Goal: Check status: Check status

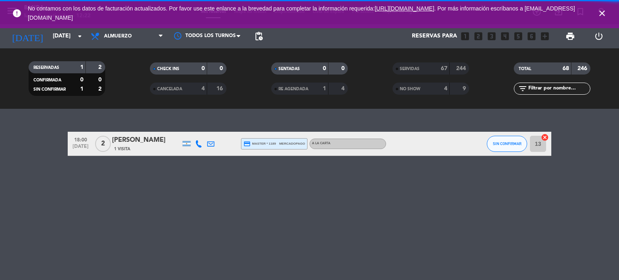
drag, startPoint x: 602, startPoint y: 8, endPoint x: 455, endPoint y: 22, distance: 147.4
click at [602, 8] on icon "close" at bounding box center [602, 13] width 10 height 10
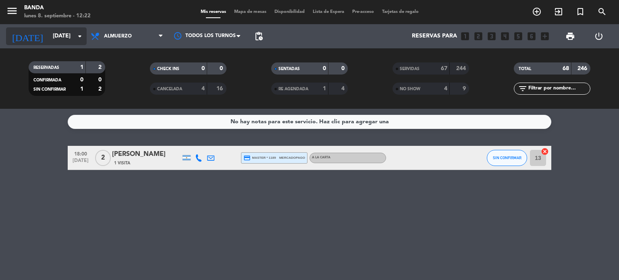
click at [81, 38] on icon "arrow_drop_down" at bounding box center [80, 36] width 10 height 10
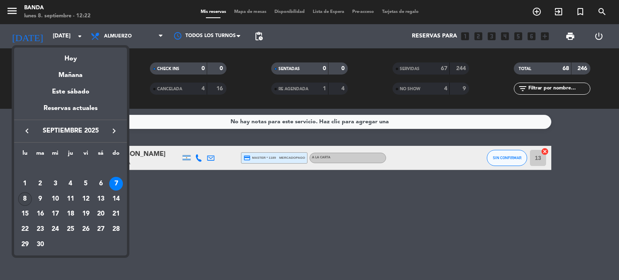
click at [23, 199] on div "8" at bounding box center [25, 199] width 14 height 14
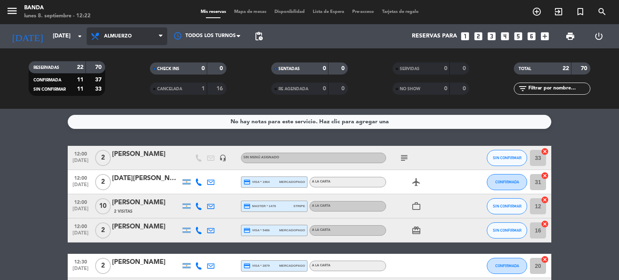
click at [125, 34] on span "Almuerzo" at bounding box center [118, 36] width 28 height 6
click at [118, 89] on div "menu Banda lunes 8. septiembre - 12:22 Mis reservas Mapa de mesas Disponibilida…" at bounding box center [309, 54] width 619 height 109
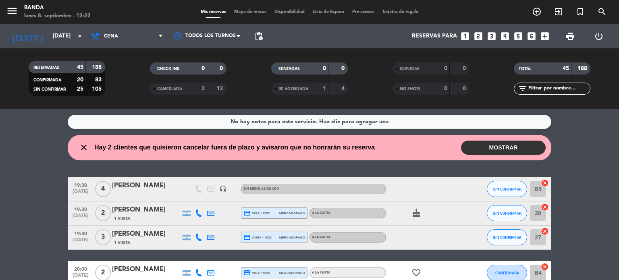
click at [496, 149] on button "MOSTRAR" at bounding box center [503, 148] width 85 height 14
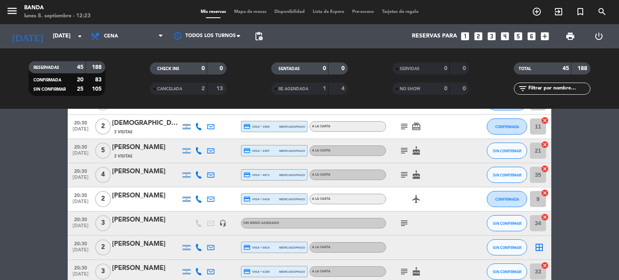
scroll to position [443, 0]
click at [60, 33] on input "[DATE]" at bounding box center [87, 36] width 77 height 15
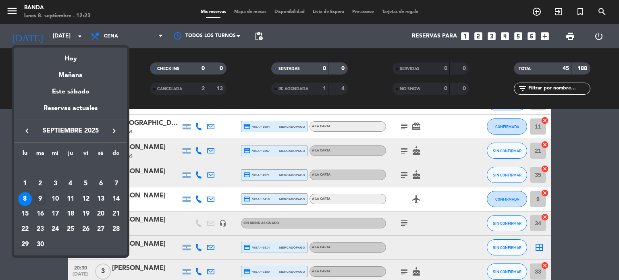
click at [40, 198] on div "9" at bounding box center [40, 199] width 14 height 14
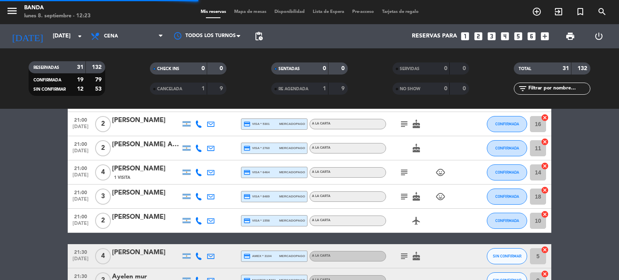
scroll to position [344, 0]
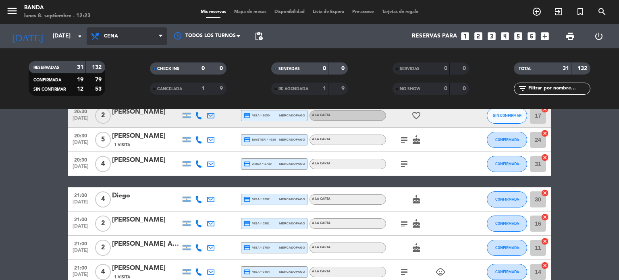
click at [118, 36] on span "Cena" at bounding box center [127, 36] width 81 height 18
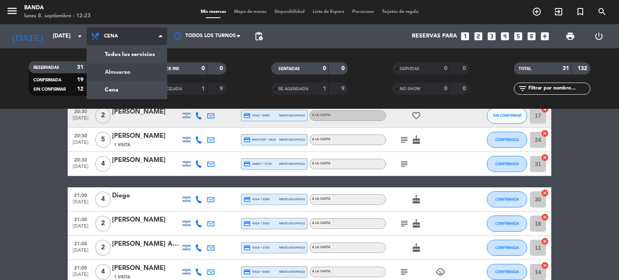
click at [115, 70] on div "menu Banda lunes 8. septiembre - 12:23 Mis reservas Mapa de mesas Disponibilida…" at bounding box center [309, 54] width 619 height 109
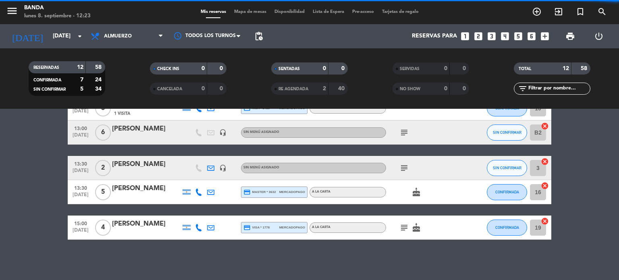
scroll to position [230, 0]
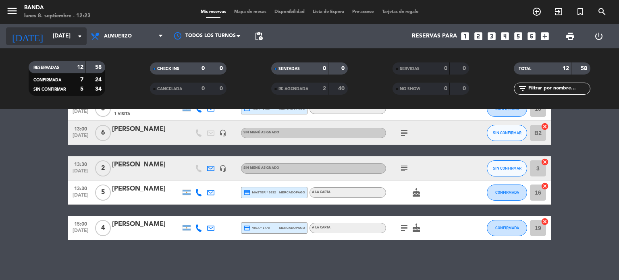
click at [59, 35] on input "[DATE]" at bounding box center [87, 36] width 77 height 15
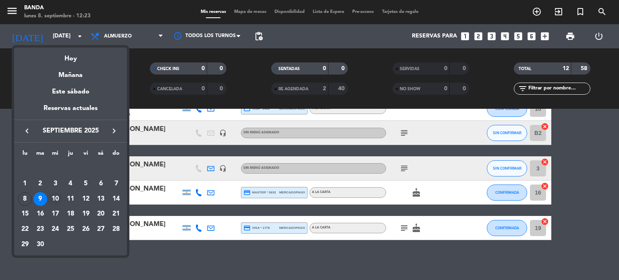
click at [54, 197] on div "10" at bounding box center [55, 199] width 14 height 14
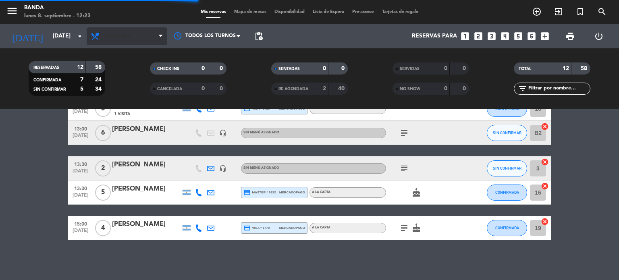
scroll to position [344, 0]
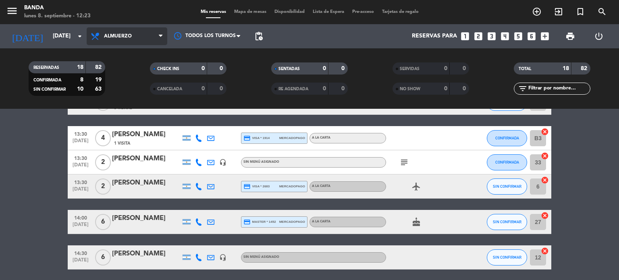
click at [119, 41] on span "Almuerzo" at bounding box center [127, 36] width 81 height 18
click at [113, 91] on div "menu Banda lunes 8. septiembre - 12:23 Mis reservas Mapa de mesas Disponibilida…" at bounding box center [309, 54] width 619 height 109
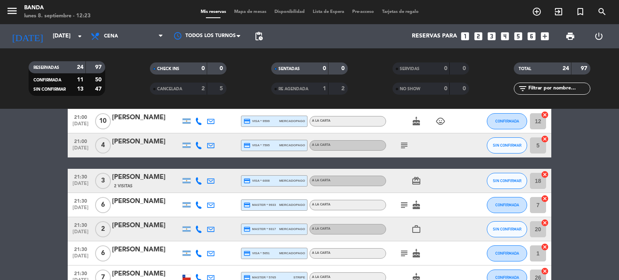
scroll to position [223, 0]
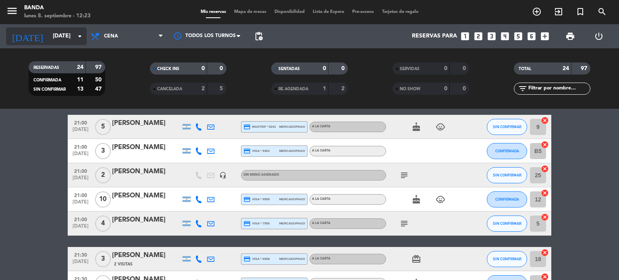
click at [60, 34] on input "[DATE]" at bounding box center [87, 36] width 77 height 15
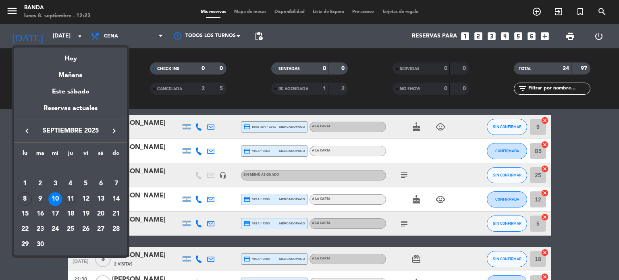
click at [69, 197] on div "11" at bounding box center [71, 199] width 14 height 14
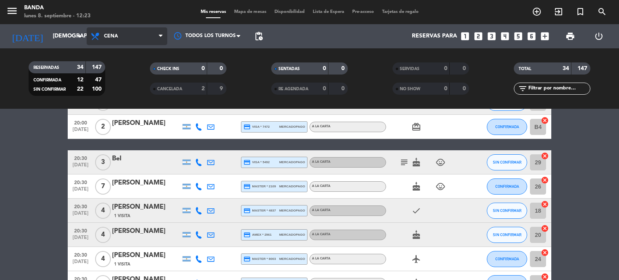
click at [104, 34] on span "Cena" at bounding box center [111, 36] width 14 height 6
click at [114, 72] on div "menu Banda lunes 8. septiembre - 12:23 Mis reservas Mapa de mesas Disponibilida…" at bounding box center [309, 54] width 619 height 109
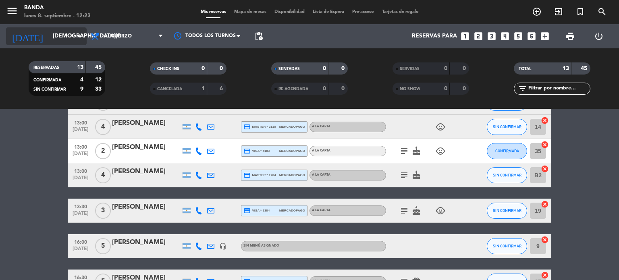
click at [60, 35] on input "[DEMOGRAPHIC_DATA][DATE]" at bounding box center [87, 36] width 77 height 15
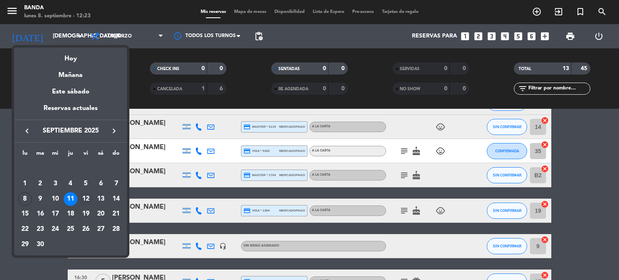
click at [84, 199] on div "12" at bounding box center [86, 199] width 14 height 14
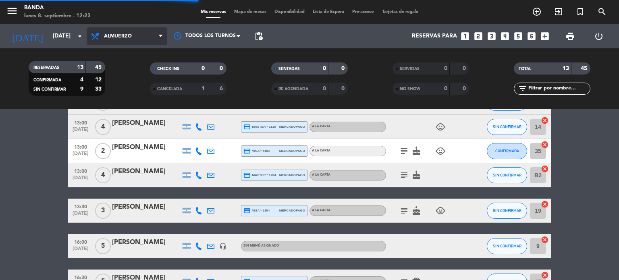
scroll to position [156, 0]
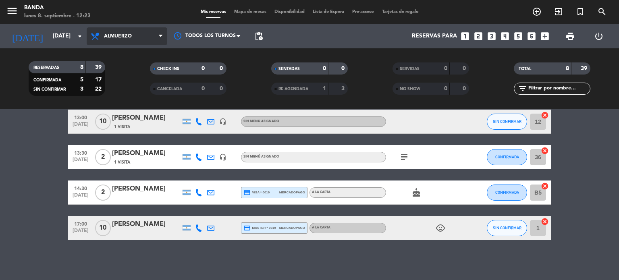
click at [119, 35] on span "Almuerzo" at bounding box center [118, 36] width 28 height 6
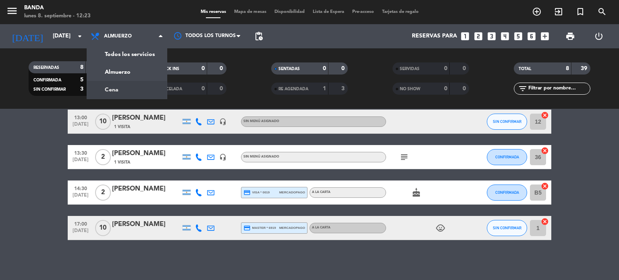
click at [116, 90] on div "menu Banda lunes 8. septiembre - 12:23 Mis reservas Mapa de mesas Disponibilida…" at bounding box center [309, 54] width 619 height 109
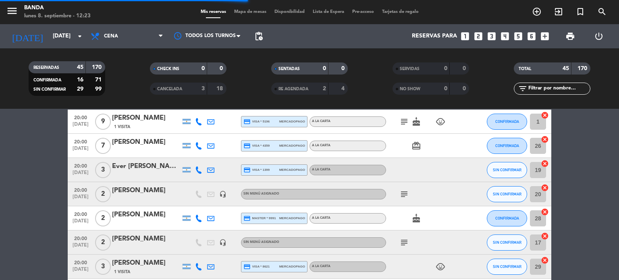
scroll to position [223, 0]
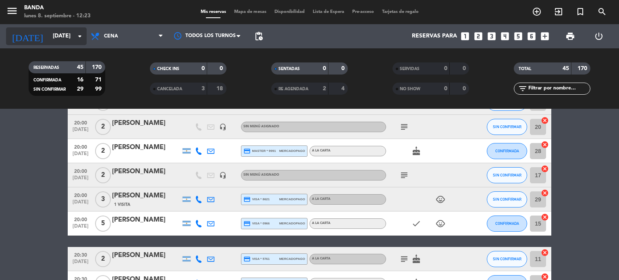
click at [58, 37] on input "[DATE]" at bounding box center [87, 36] width 77 height 15
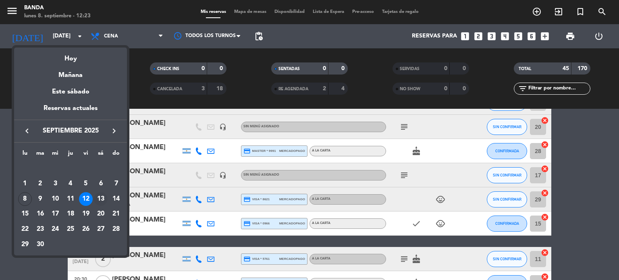
click at [101, 201] on div "13" at bounding box center [101, 199] width 14 height 14
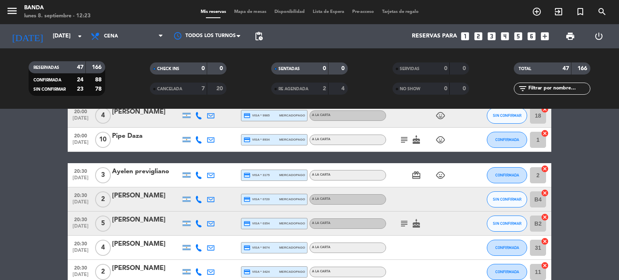
click at [114, 39] on span "Cena" at bounding box center [111, 36] width 14 height 6
click at [118, 66] on div "menu Banda lunes 8. septiembre - 12:23 Mis reservas Mapa de mesas Disponibilida…" at bounding box center [309, 54] width 619 height 109
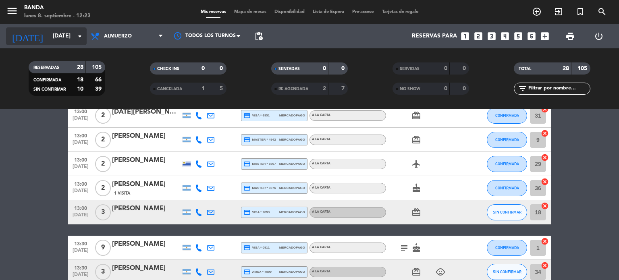
click at [60, 29] on input "[DATE]" at bounding box center [87, 36] width 77 height 15
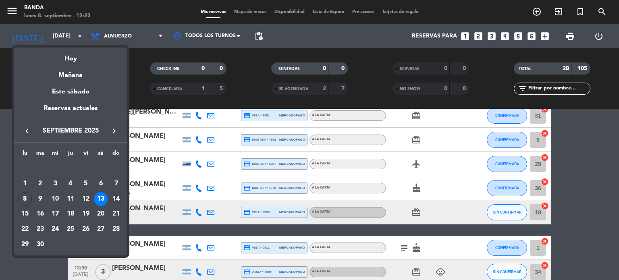
click at [113, 199] on div "14" at bounding box center [116, 199] width 14 height 14
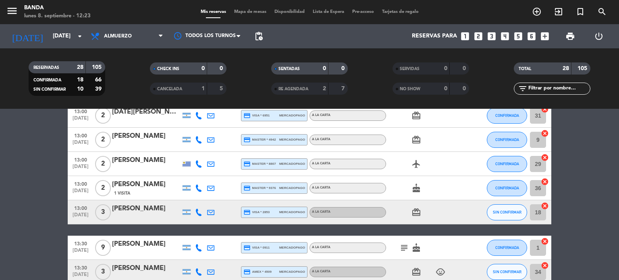
type input "[DATE]"
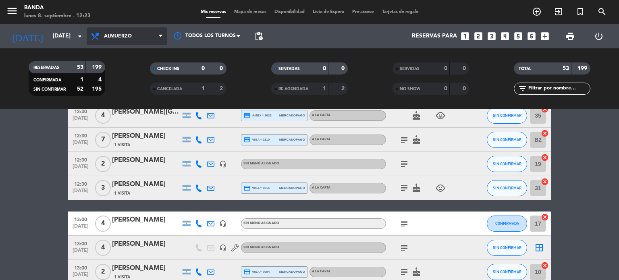
click at [116, 32] on span "Almuerzo" at bounding box center [127, 36] width 81 height 18
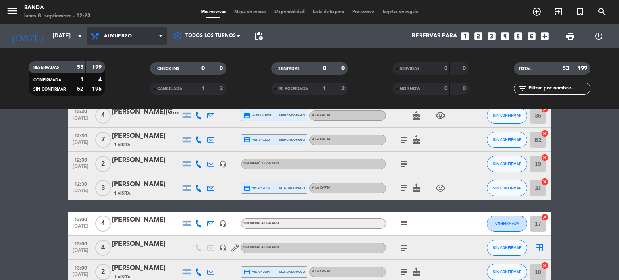
click at [110, 33] on span "Almuerzo" at bounding box center [118, 36] width 28 height 6
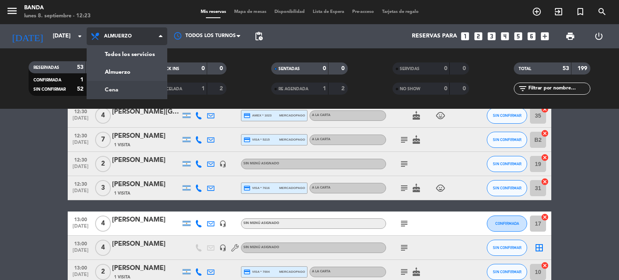
click at [118, 92] on div "menu Banda lunes 8. septiembre - 12:23 Mis reservas Mapa de mesas Disponibilida…" at bounding box center [309, 54] width 619 height 109
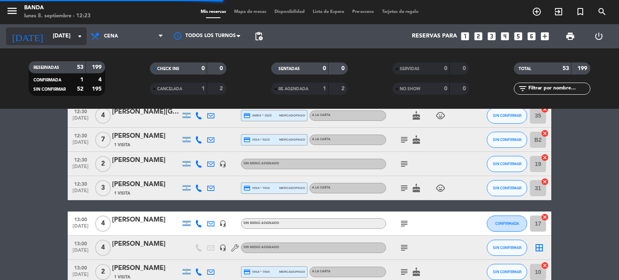
scroll to position [168, 0]
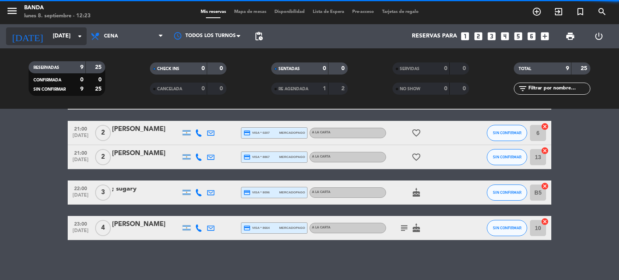
click at [57, 32] on input "[DATE]" at bounding box center [87, 36] width 77 height 15
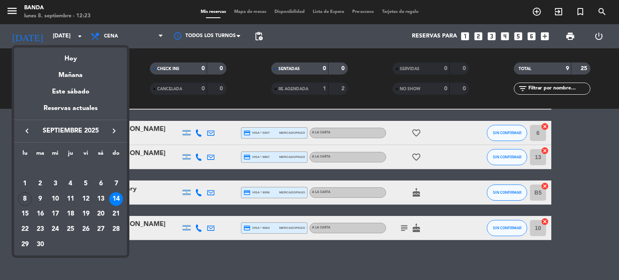
click at [65, 265] on div at bounding box center [309, 140] width 619 height 280
